Goal: Task Accomplishment & Management: Use online tool/utility

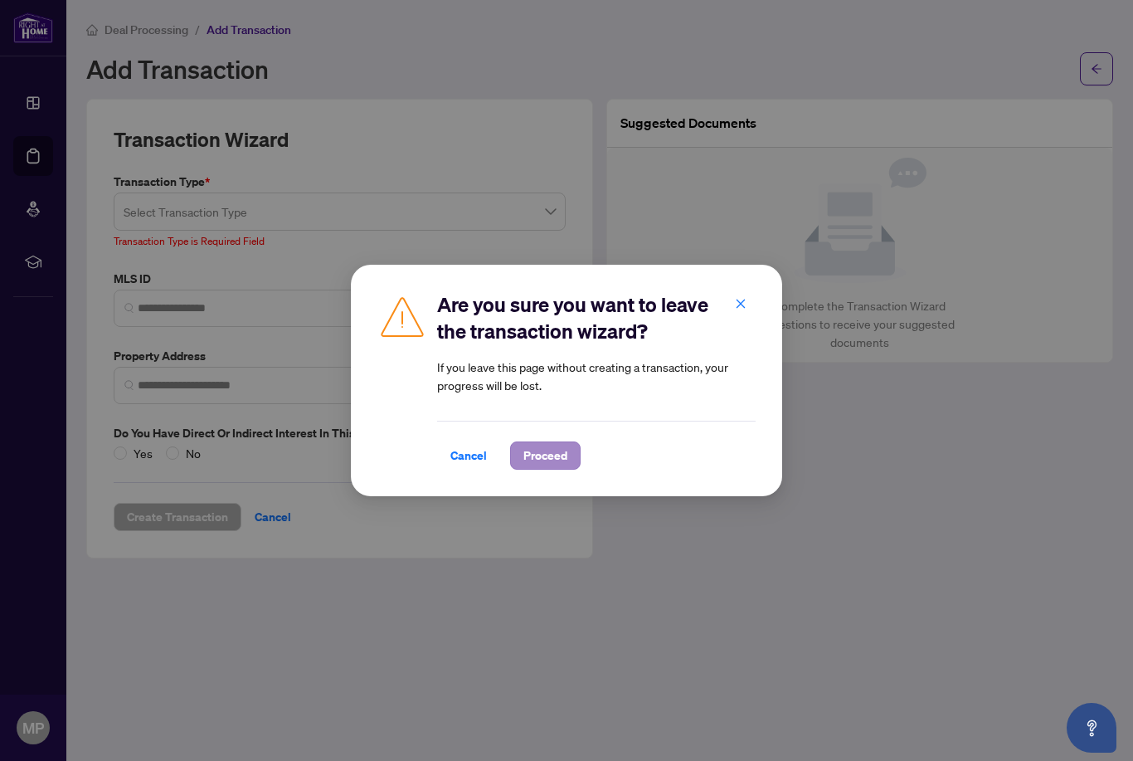
click at [545, 445] on span "Proceed" at bounding box center [545, 455] width 44 height 27
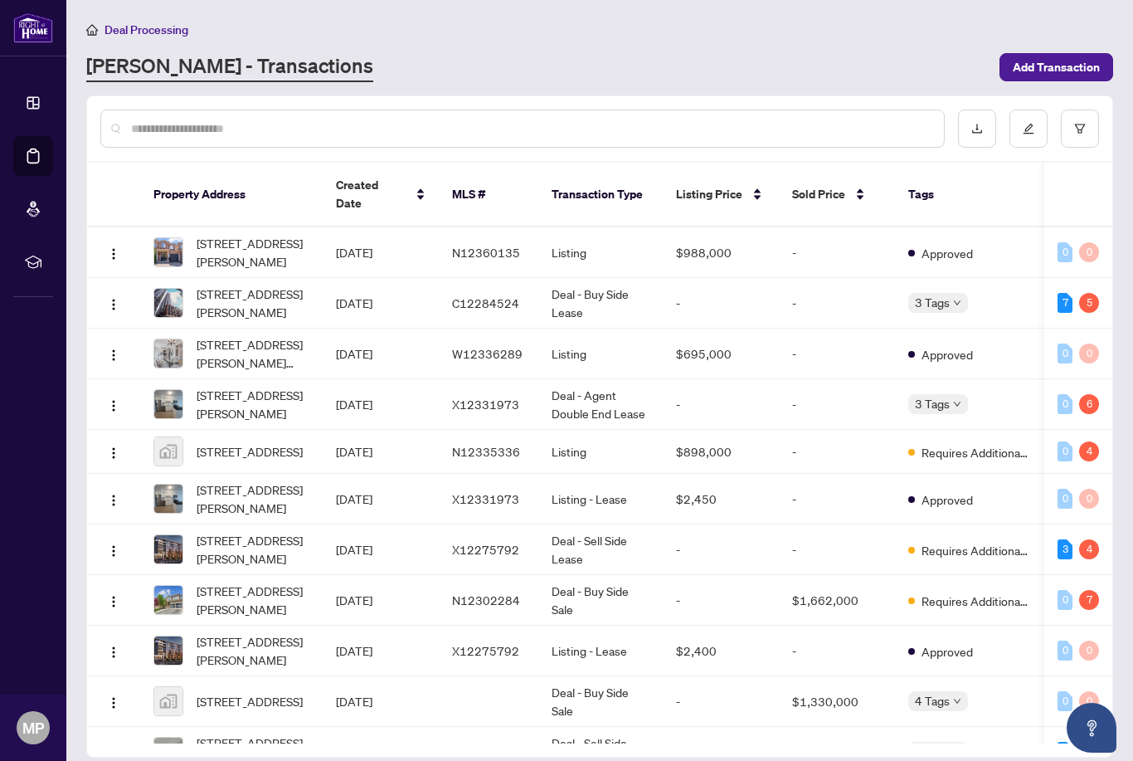
click at [243, 287] on span "[STREET_ADDRESS][PERSON_NAME]" at bounding box center [253, 302] width 113 height 36
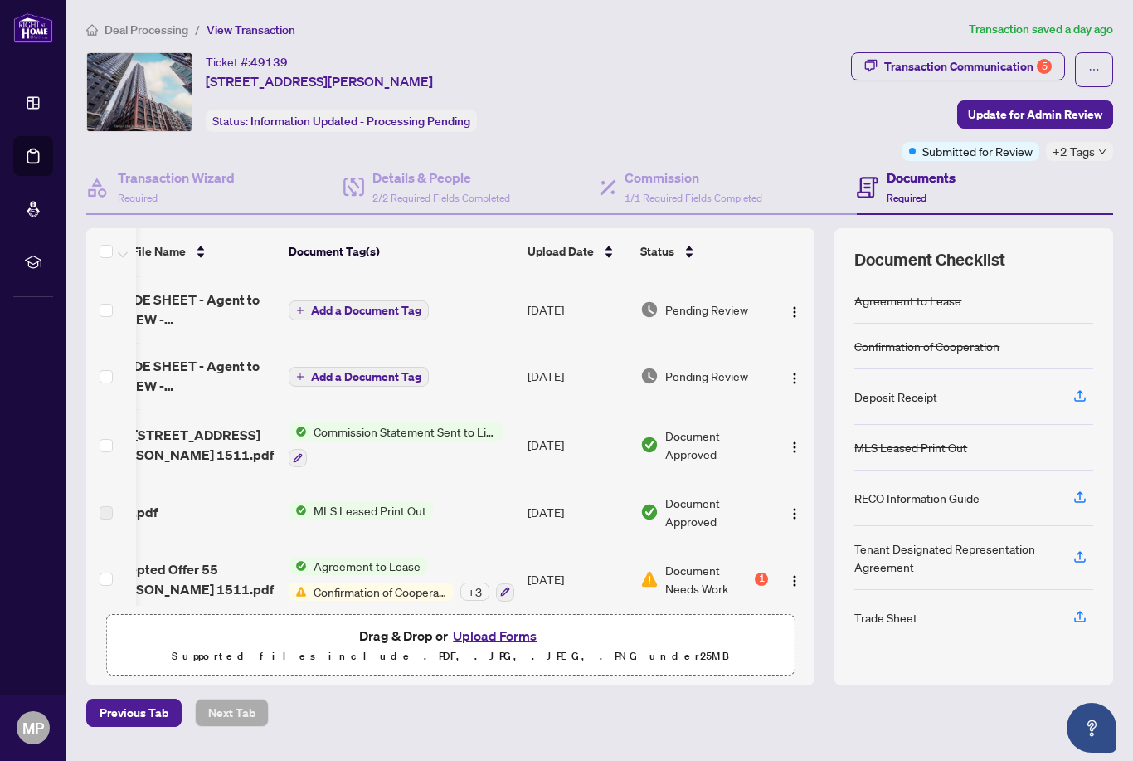
scroll to position [328, 36]
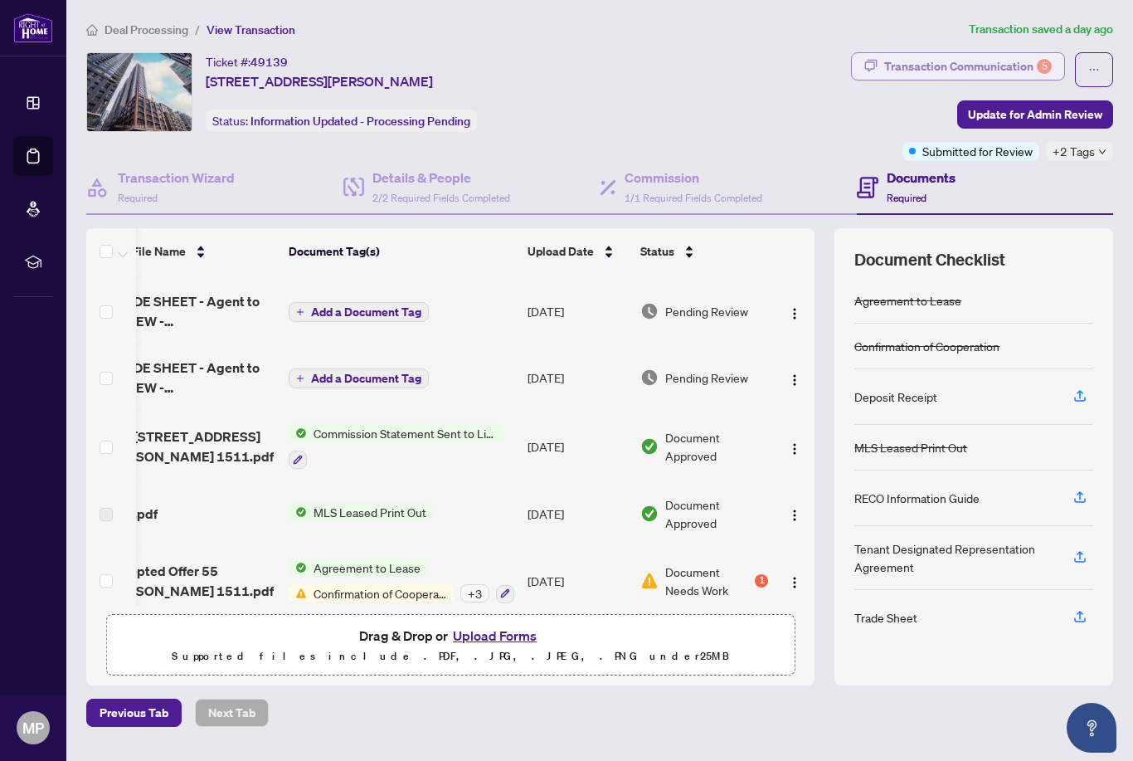
click at [1019, 61] on div "Transaction Communication 5" at bounding box center [968, 66] width 168 height 27
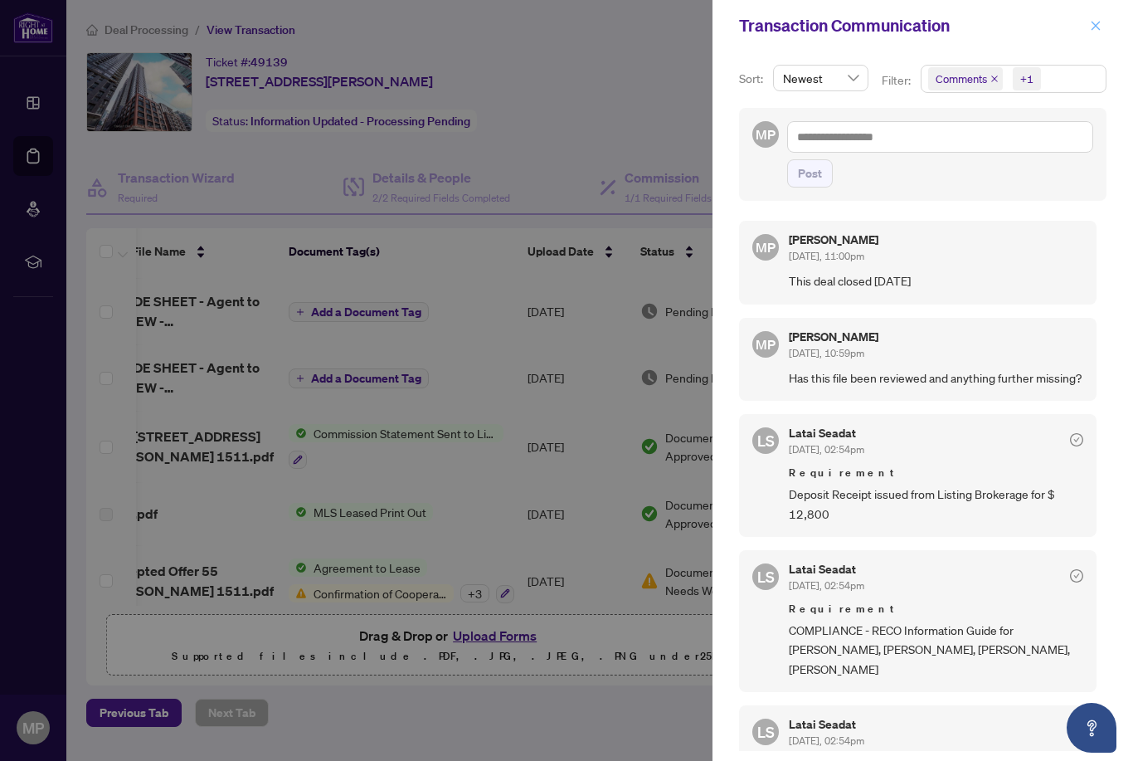
click at [1089, 25] on button "button" at bounding box center [1096, 26] width 22 height 20
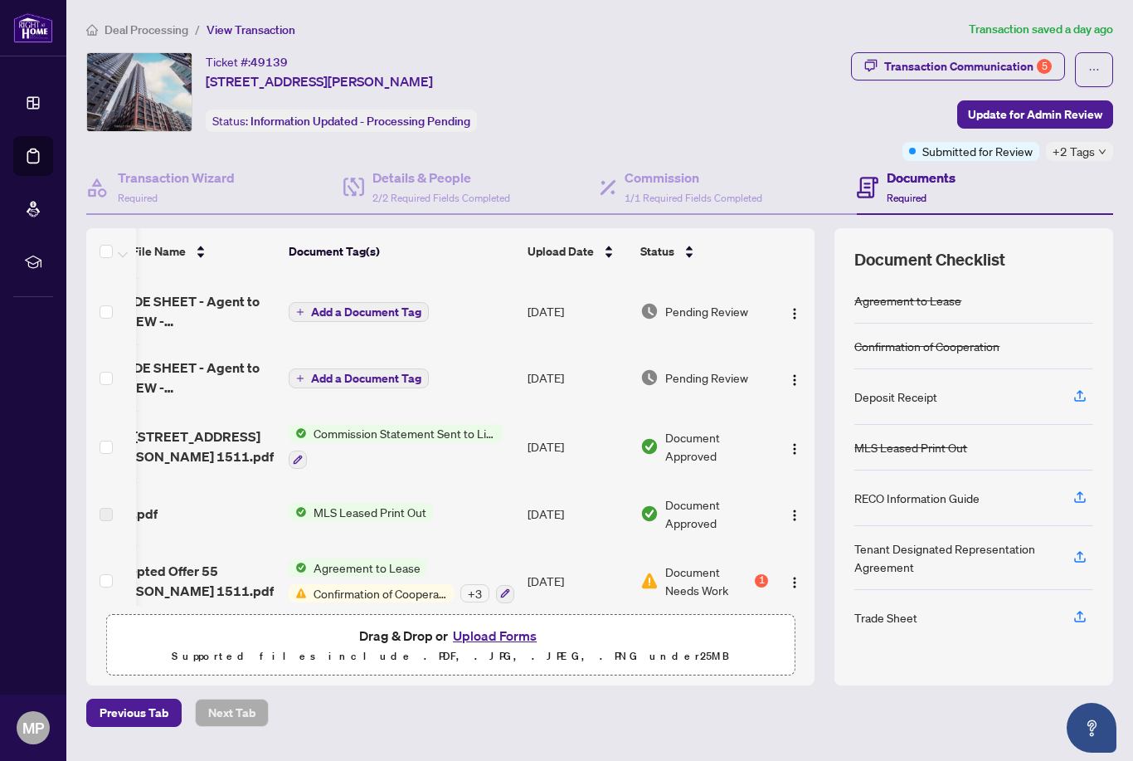
click at [139, 25] on span "Deal Processing" at bounding box center [147, 29] width 84 height 15
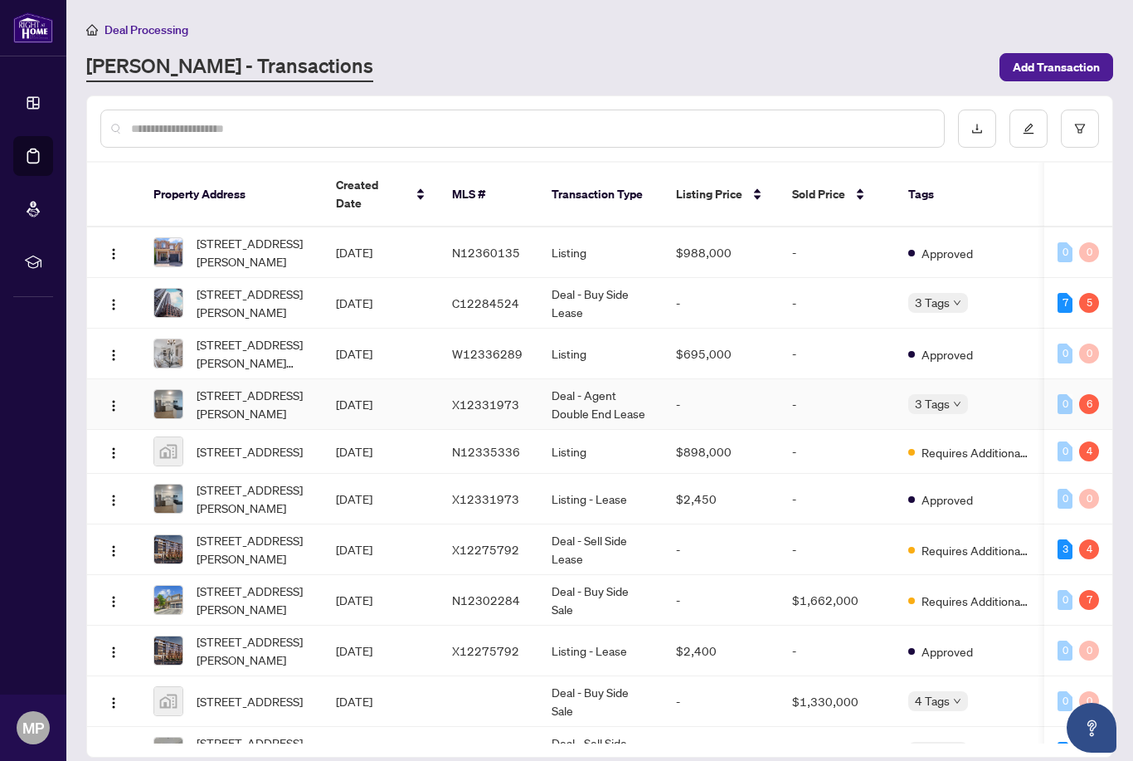
click at [251, 391] on span "[STREET_ADDRESS][PERSON_NAME]" at bounding box center [253, 404] width 113 height 36
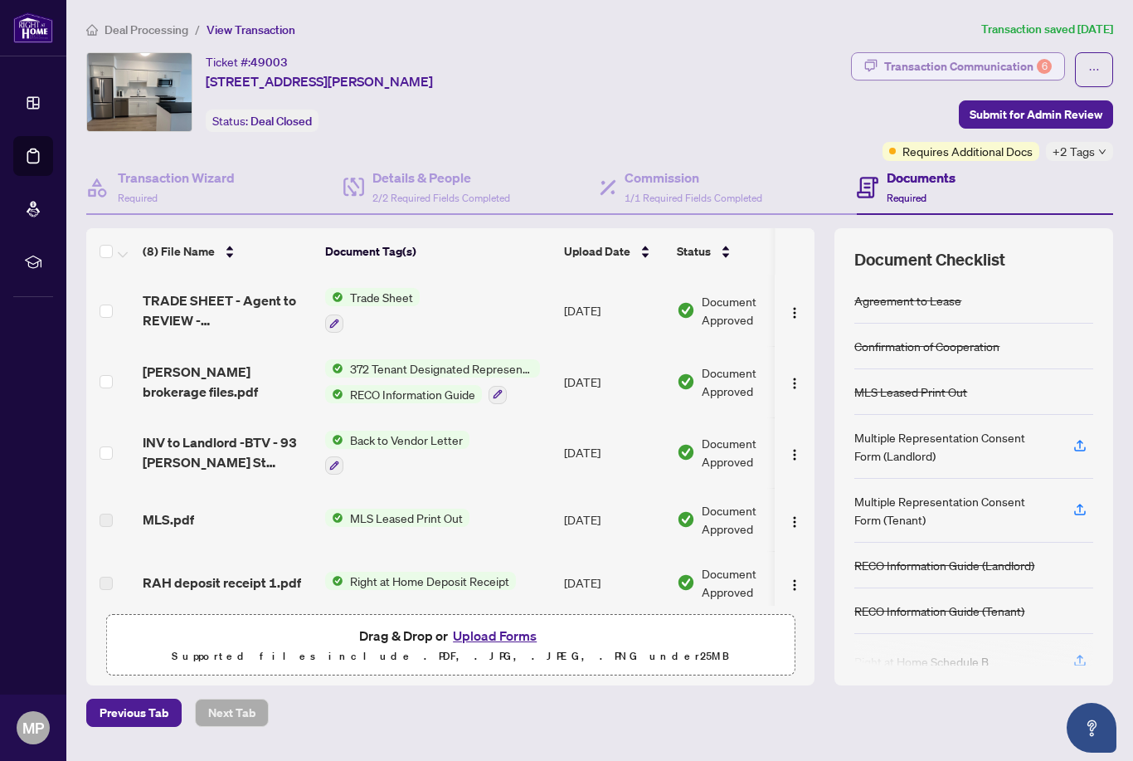
click at [1038, 61] on div "6" at bounding box center [1044, 66] width 15 height 15
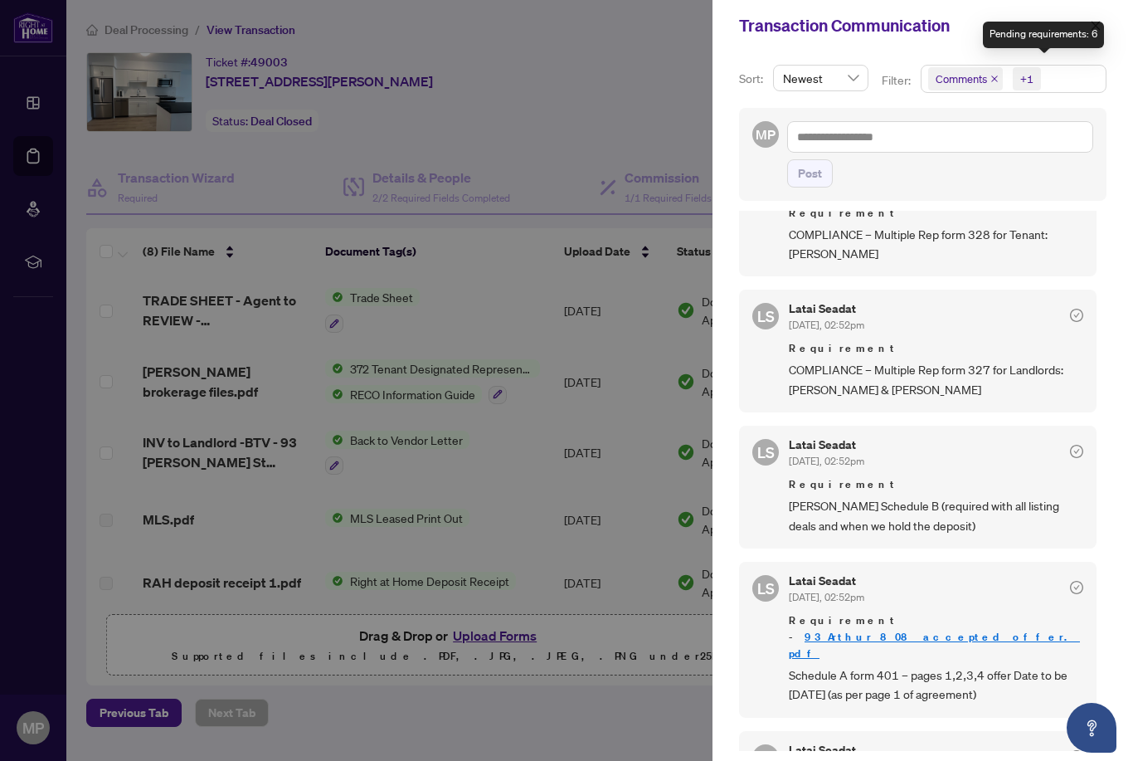
scroll to position [938, 0]
click at [953, 629] on link "93_Arthur_808_accepted_offer.pdf" at bounding box center [934, 644] width 291 height 31
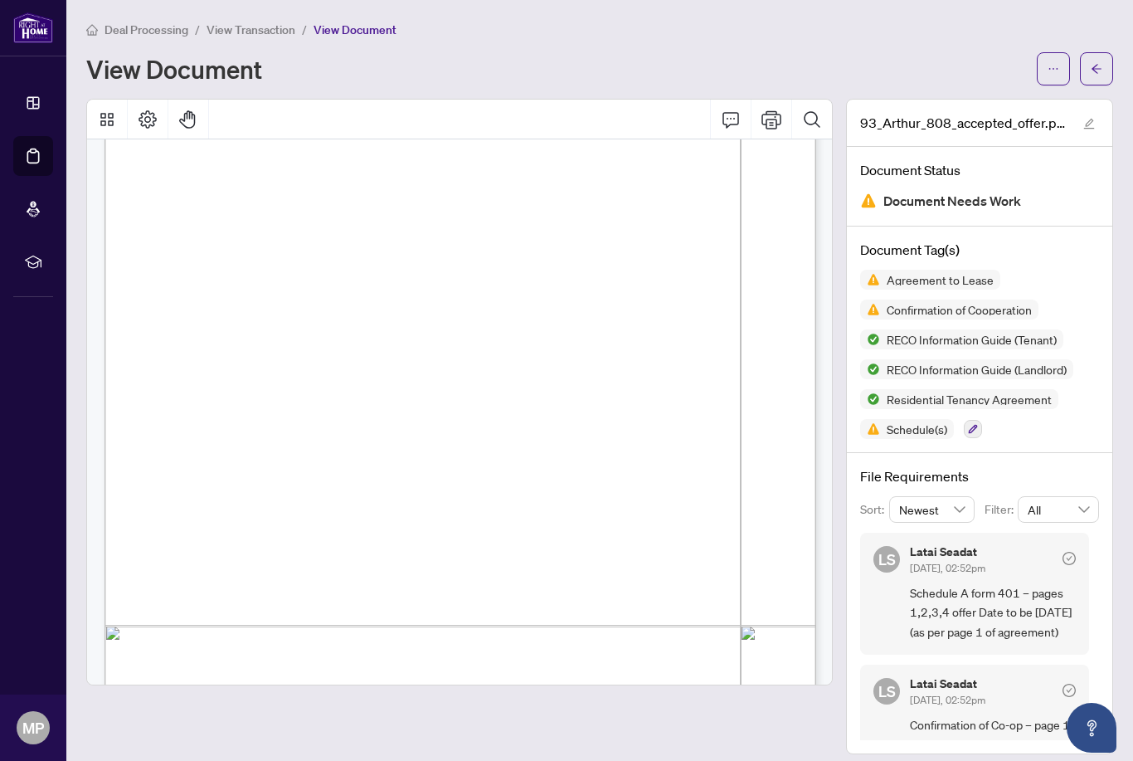
scroll to position [26569, 0]
